Goal: Task Accomplishment & Management: Complete application form

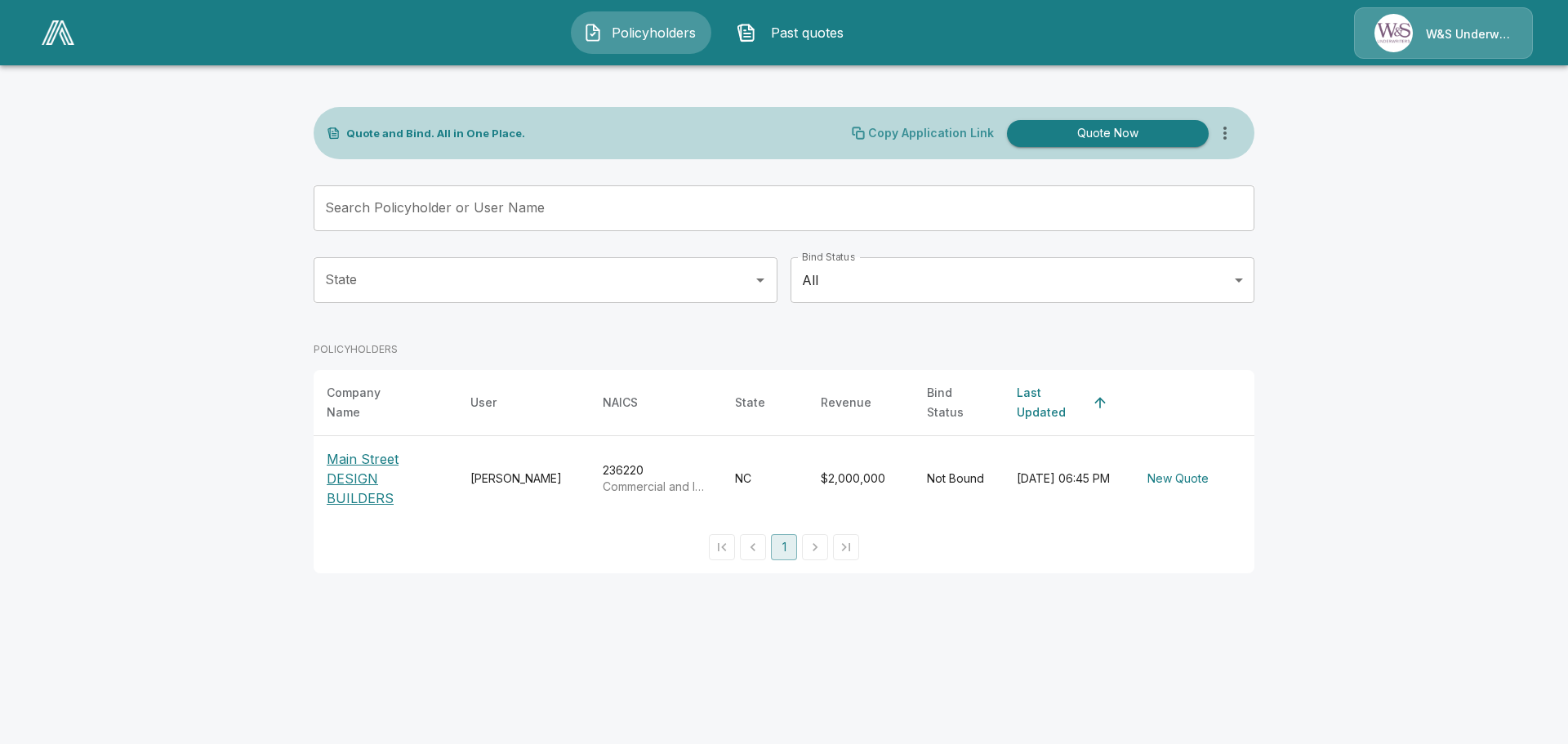
click at [948, 135] on p "Copy Application Link" at bounding box center [931, 133] width 125 height 11
click at [1223, 134] on icon "more" at bounding box center [1224, 133] width 19 height 19
click at [1108, 131] on button "Quote Now" at bounding box center [1107, 133] width 202 height 27
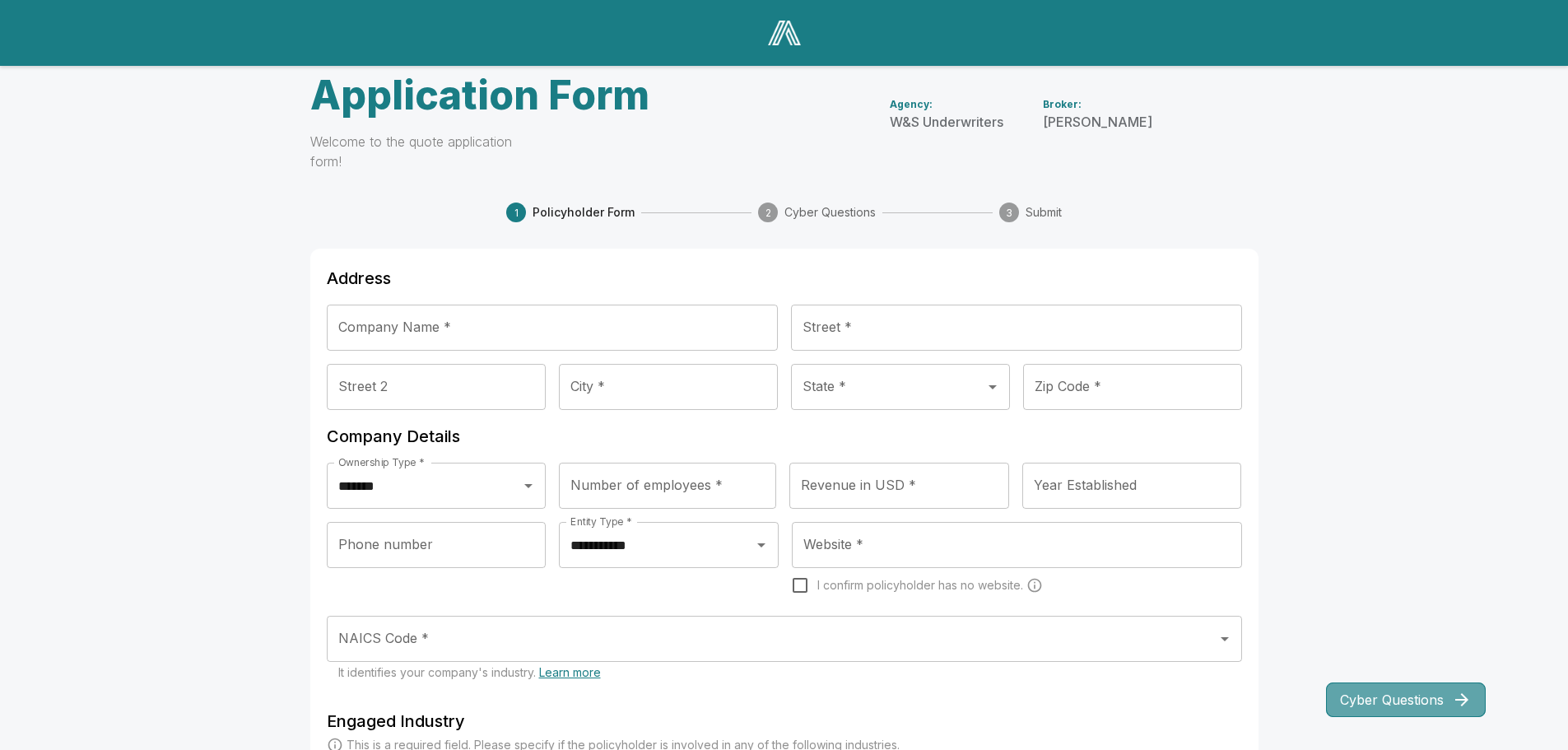
click at [1378, 702] on button "Cyber Questions" at bounding box center [1405, 699] width 160 height 34
